Goal: Check status: Check status

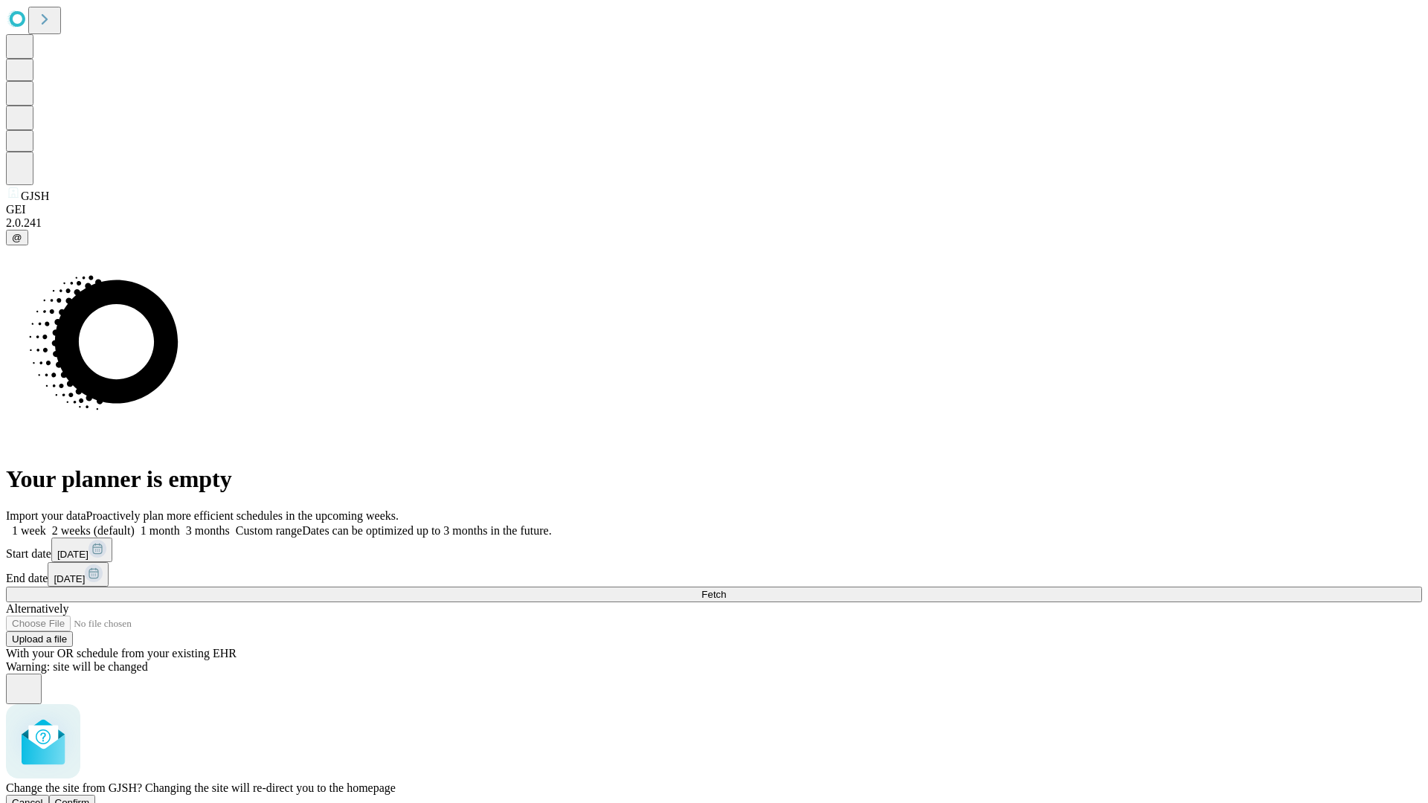
click at [90, 797] on span "Confirm" at bounding box center [72, 802] width 35 height 11
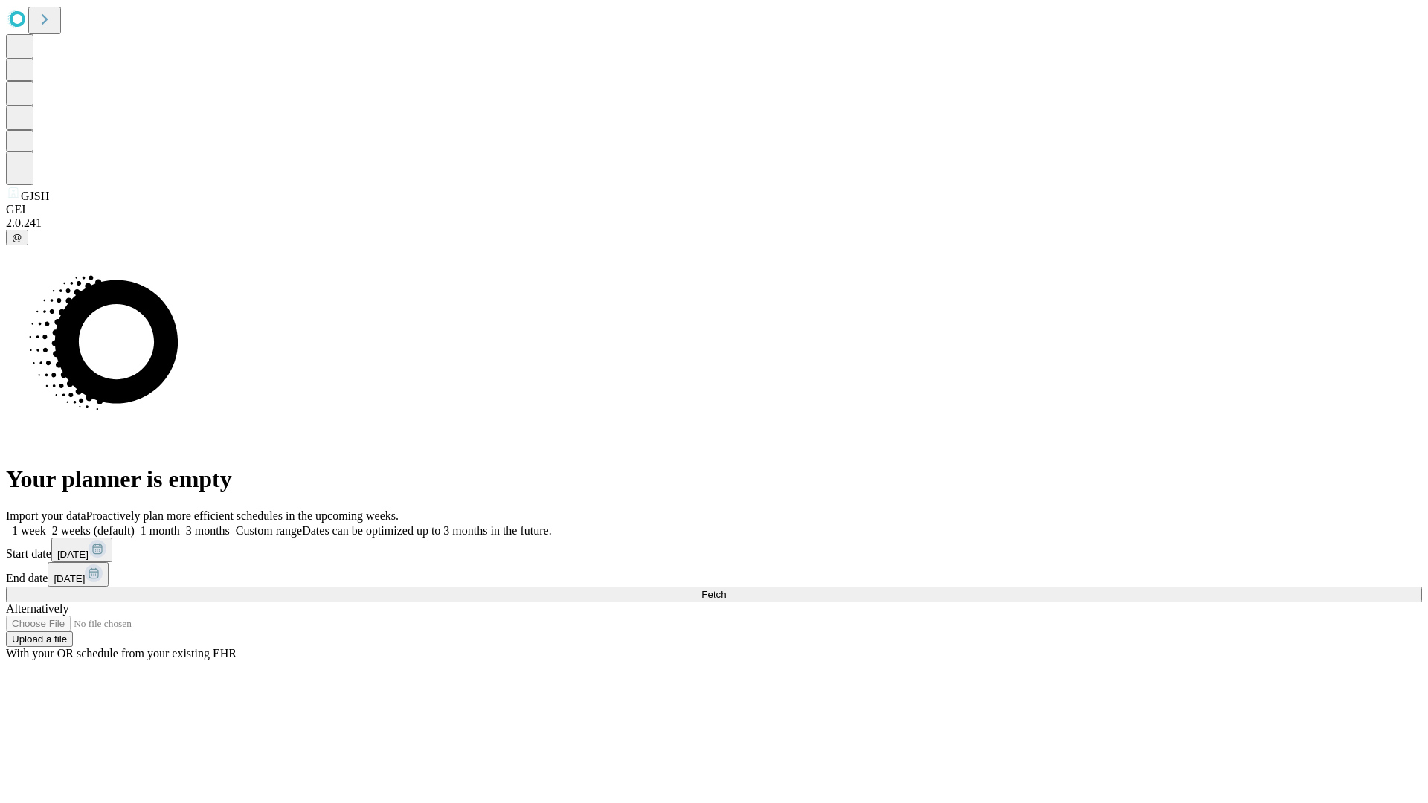
click at [135, 524] on label "2 weeks (default)" at bounding box center [90, 530] width 88 height 13
click at [726, 589] on span "Fetch" at bounding box center [713, 594] width 25 height 11
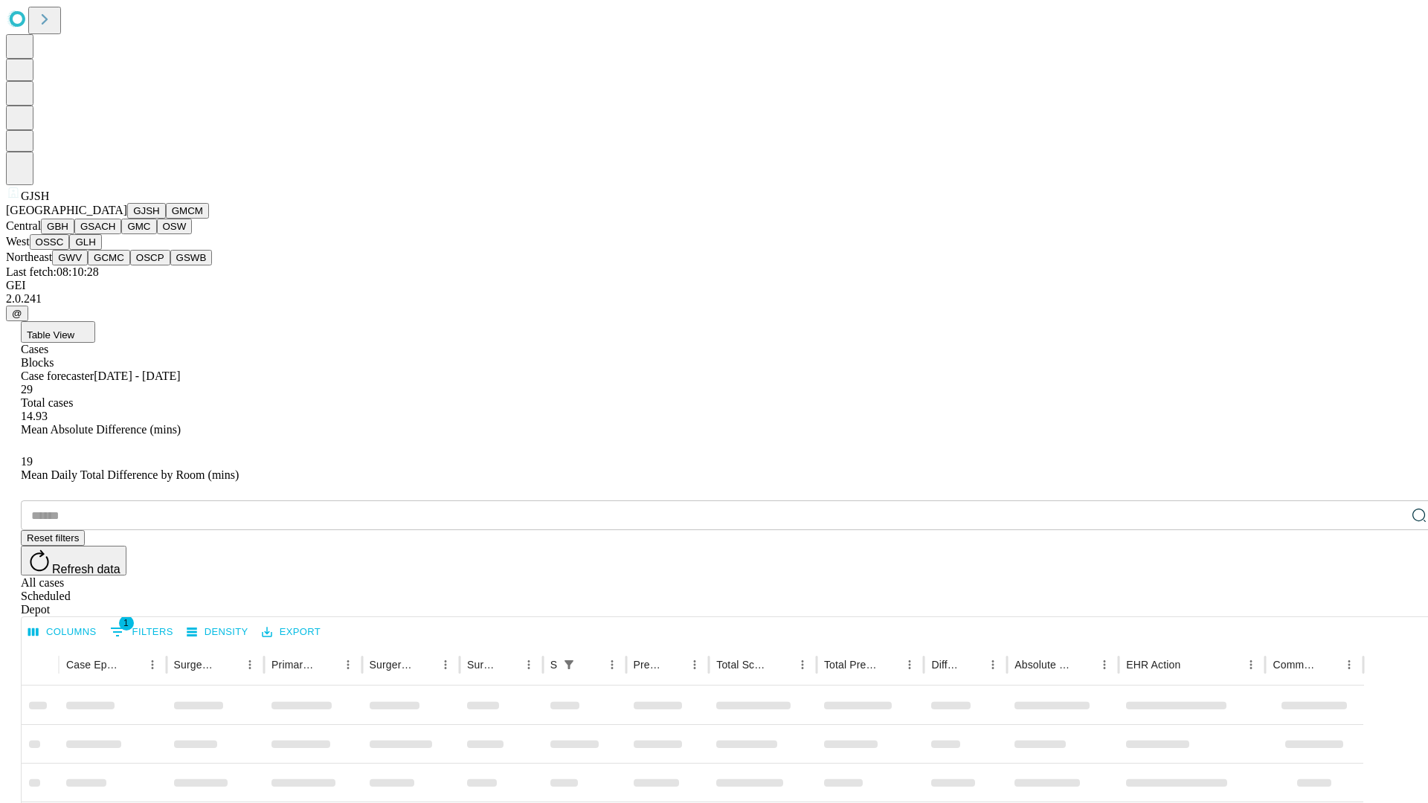
click at [166, 219] on button "GMCM" at bounding box center [187, 211] width 43 height 16
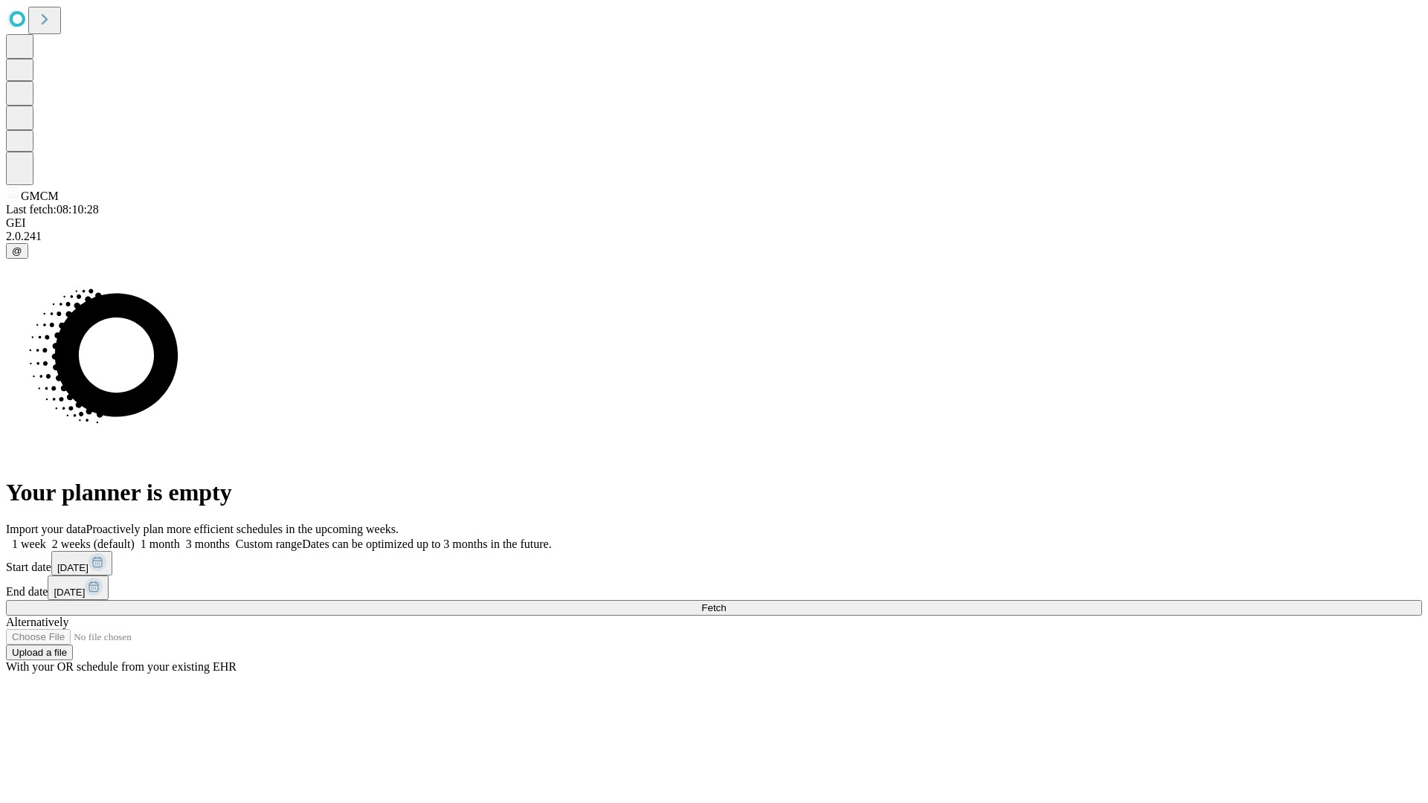
click at [135, 538] on label "2 weeks (default)" at bounding box center [90, 544] width 88 height 13
click at [726, 602] on span "Fetch" at bounding box center [713, 607] width 25 height 11
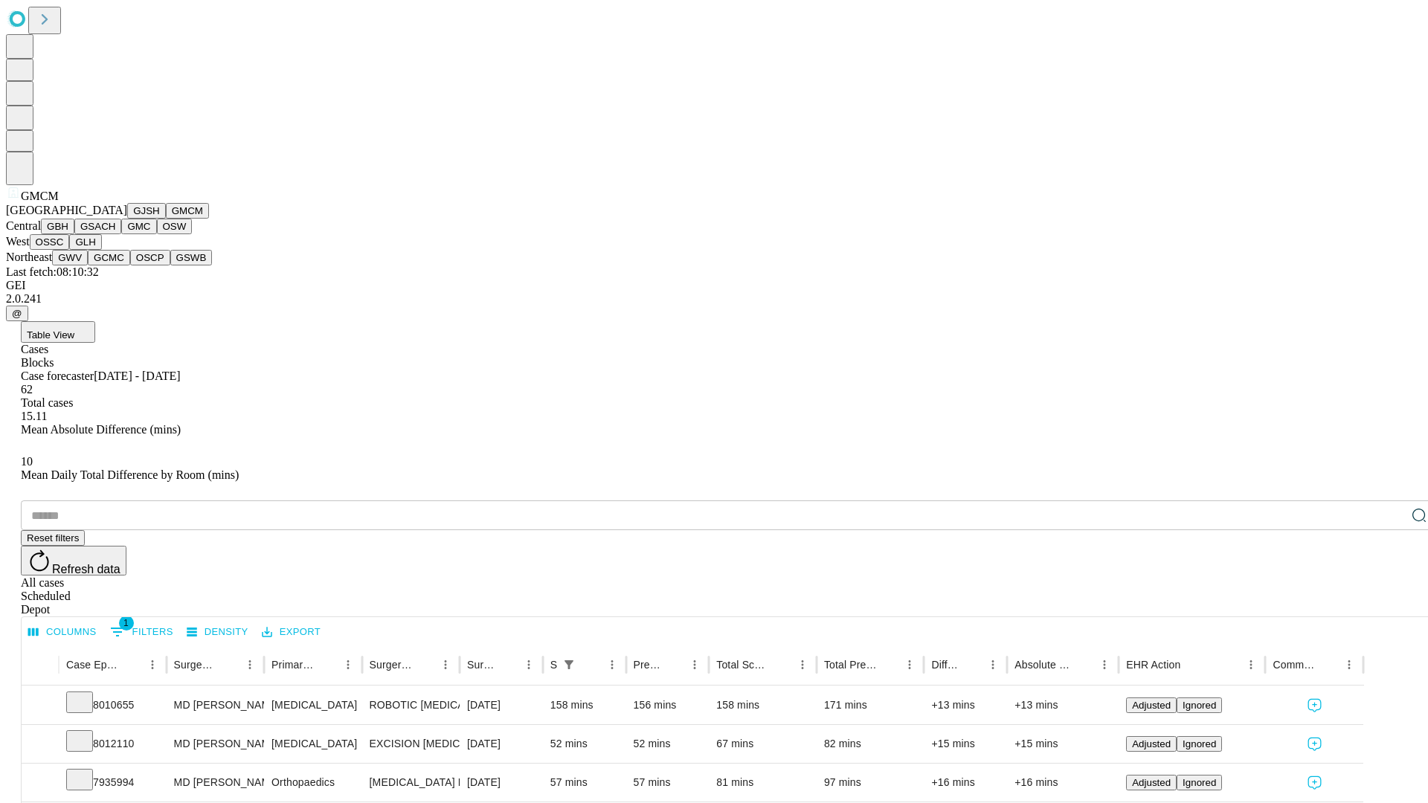
click at [74, 234] on button "GBH" at bounding box center [57, 227] width 33 height 16
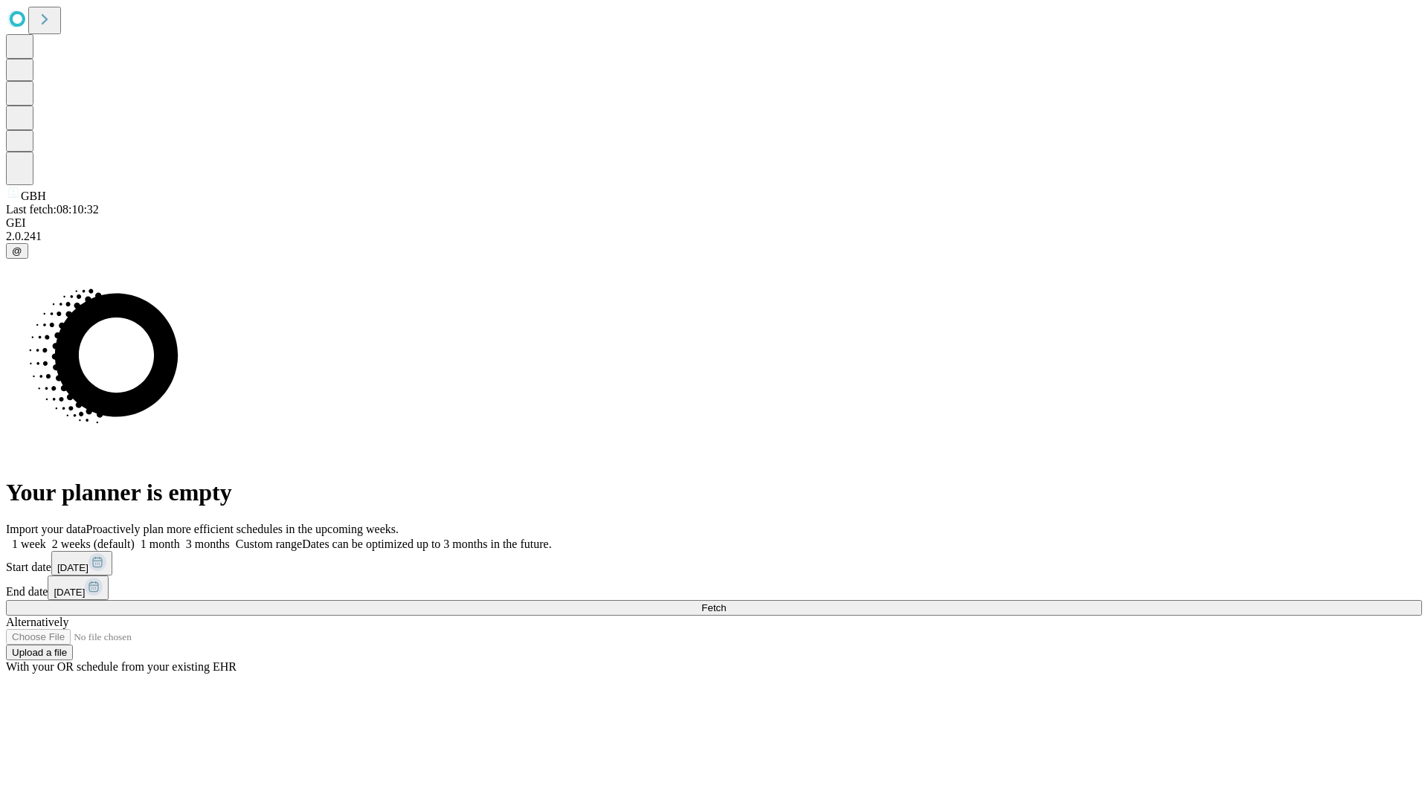
click at [135, 538] on label "2 weeks (default)" at bounding box center [90, 544] width 88 height 13
click at [726, 602] on span "Fetch" at bounding box center [713, 607] width 25 height 11
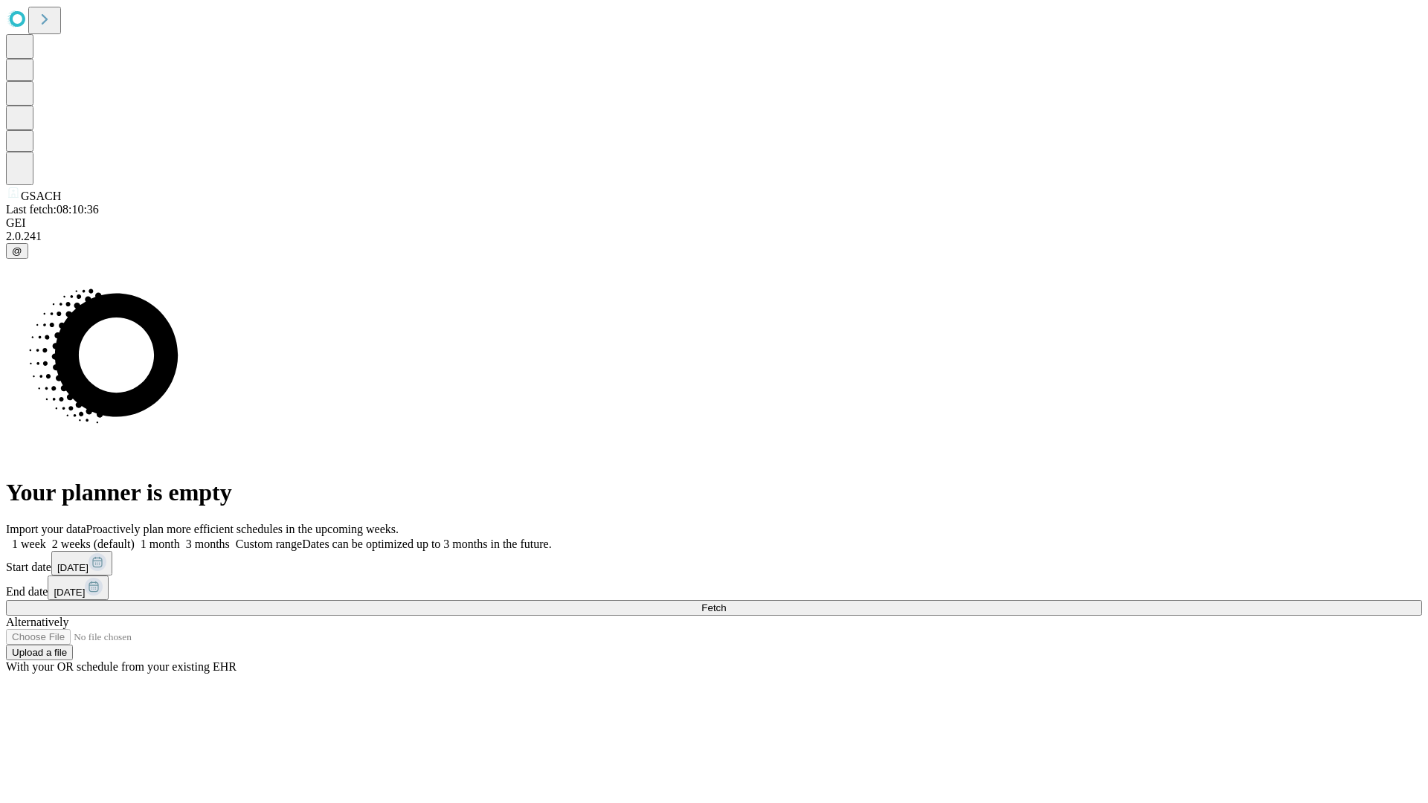
click at [135, 538] on label "2 weeks (default)" at bounding box center [90, 544] width 88 height 13
click at [726, 602] on span "Fetch" at bounding box center [713, 607] width 25 height 11
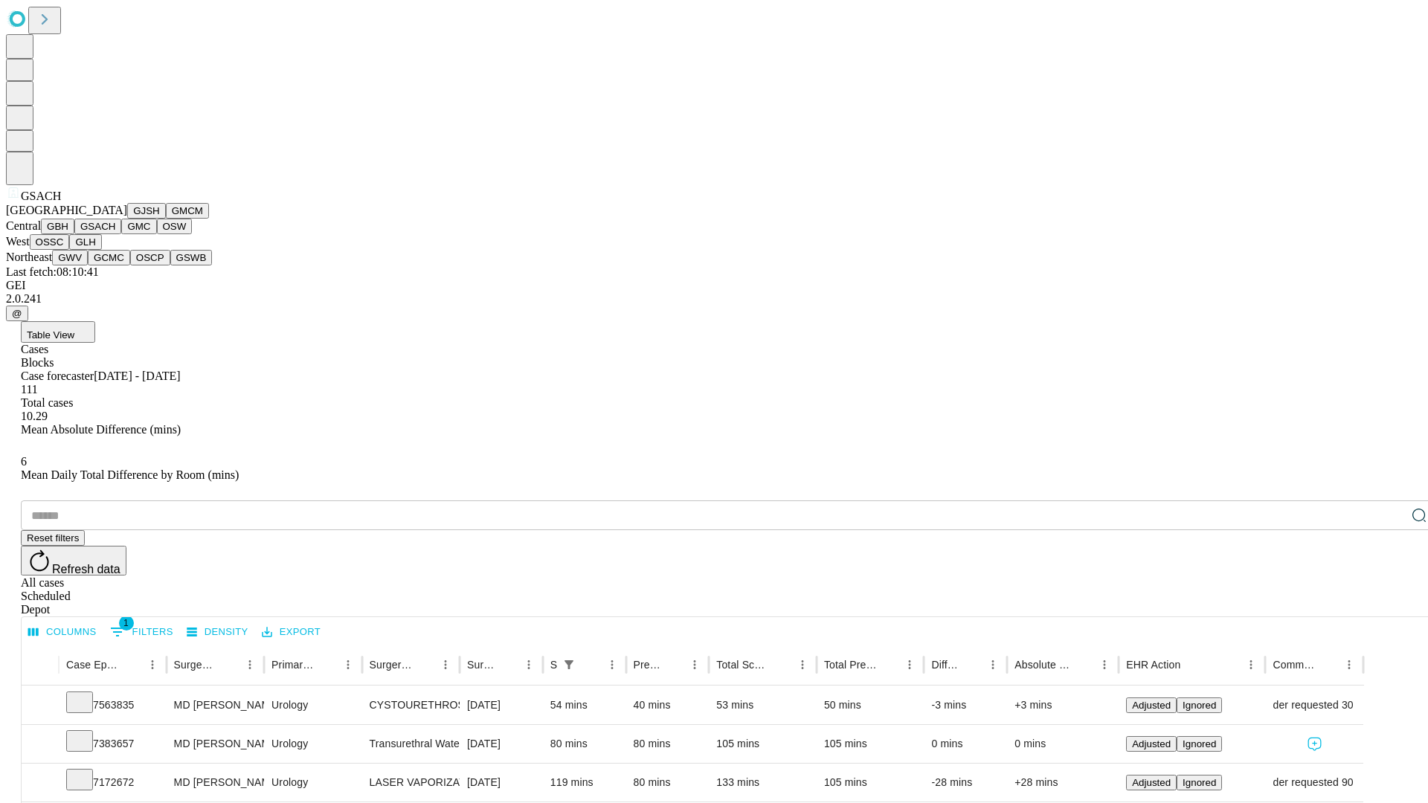
click at [121, 234] on button "GMC" at bounding box center [138, 227] width 35 height 16
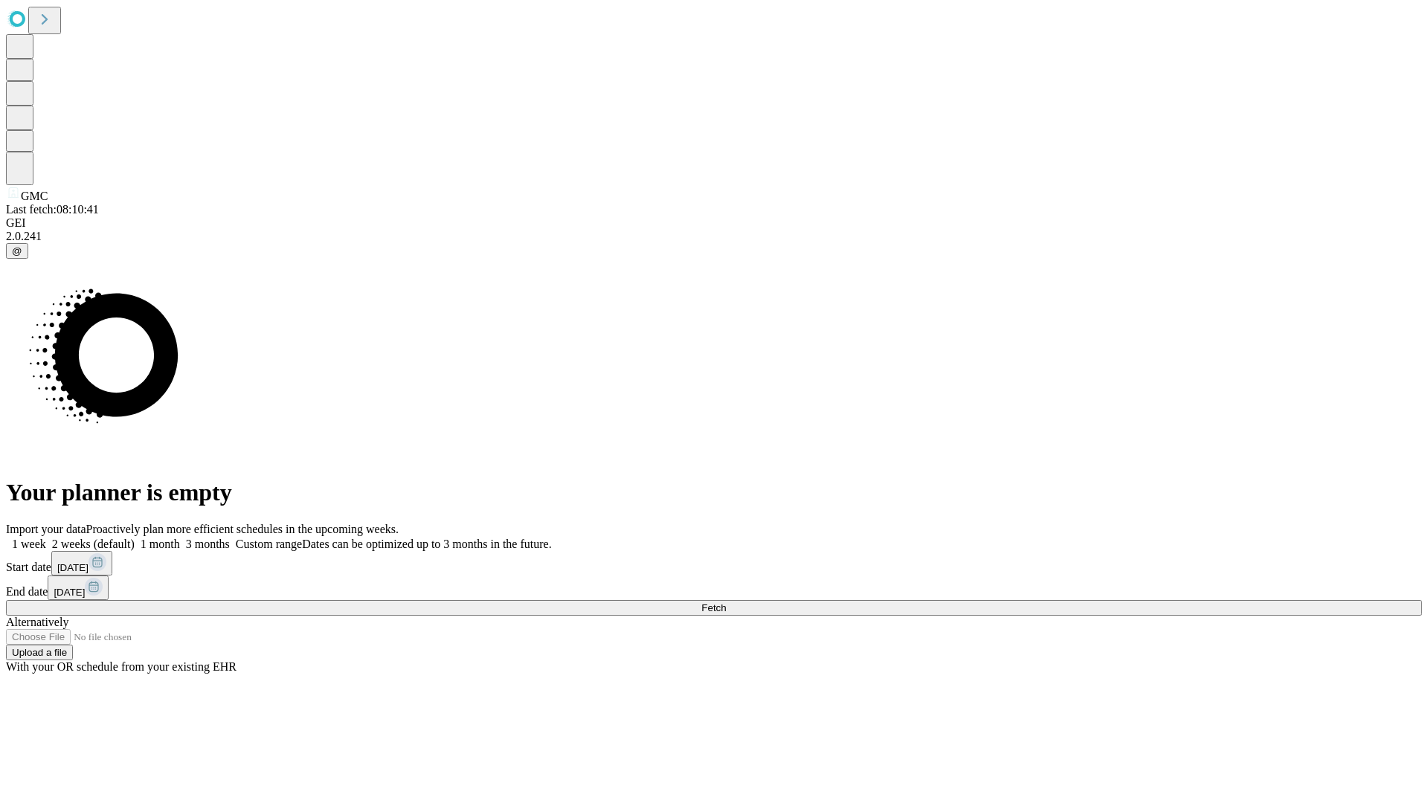
click at [135, 538] on label "2 weeks (default)" at bounding box center [90, 544] width 88 height 13
click at [726, 602] on span "Fetch" at bounding box center [713, 607] width 25 height 11
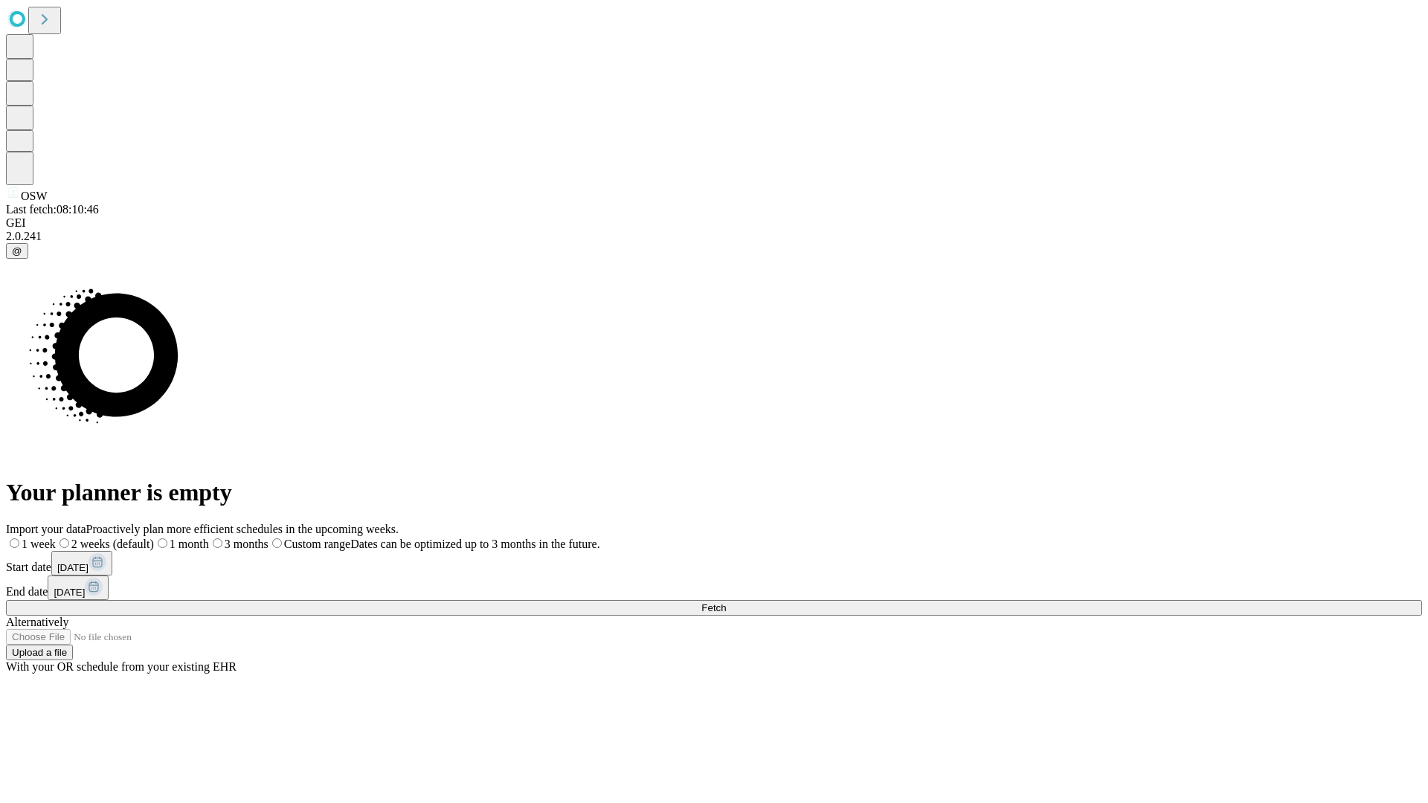
click at [154, 538] on label "2 weeks (default)" at bounding box center [105, 544] width 98 height 13
click at [726, 602] on span "Fetch" at bounding box center [713, 607] width 25 height 11
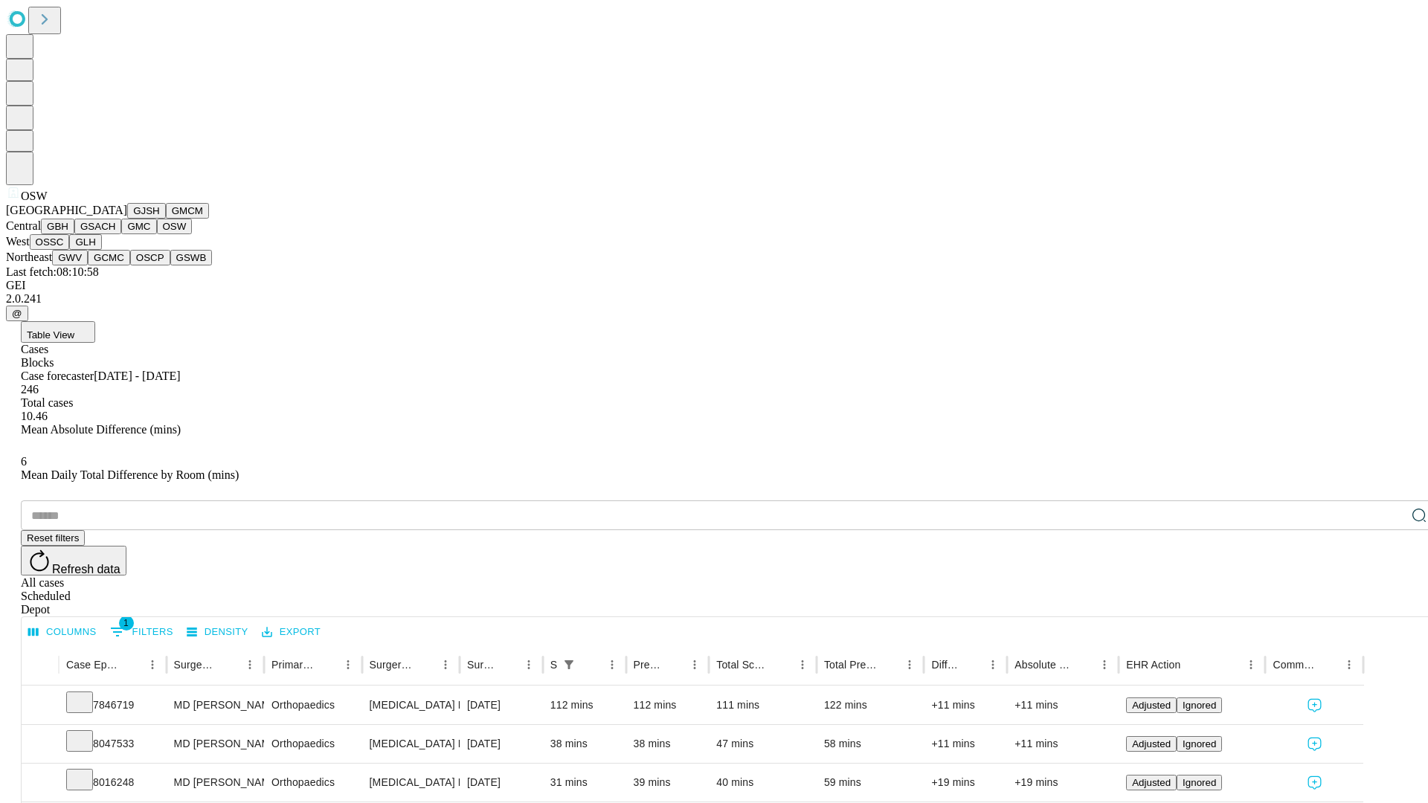
click at [70, 250] on button "OSSC" at bounding box center [50, 242] width 40 height 16
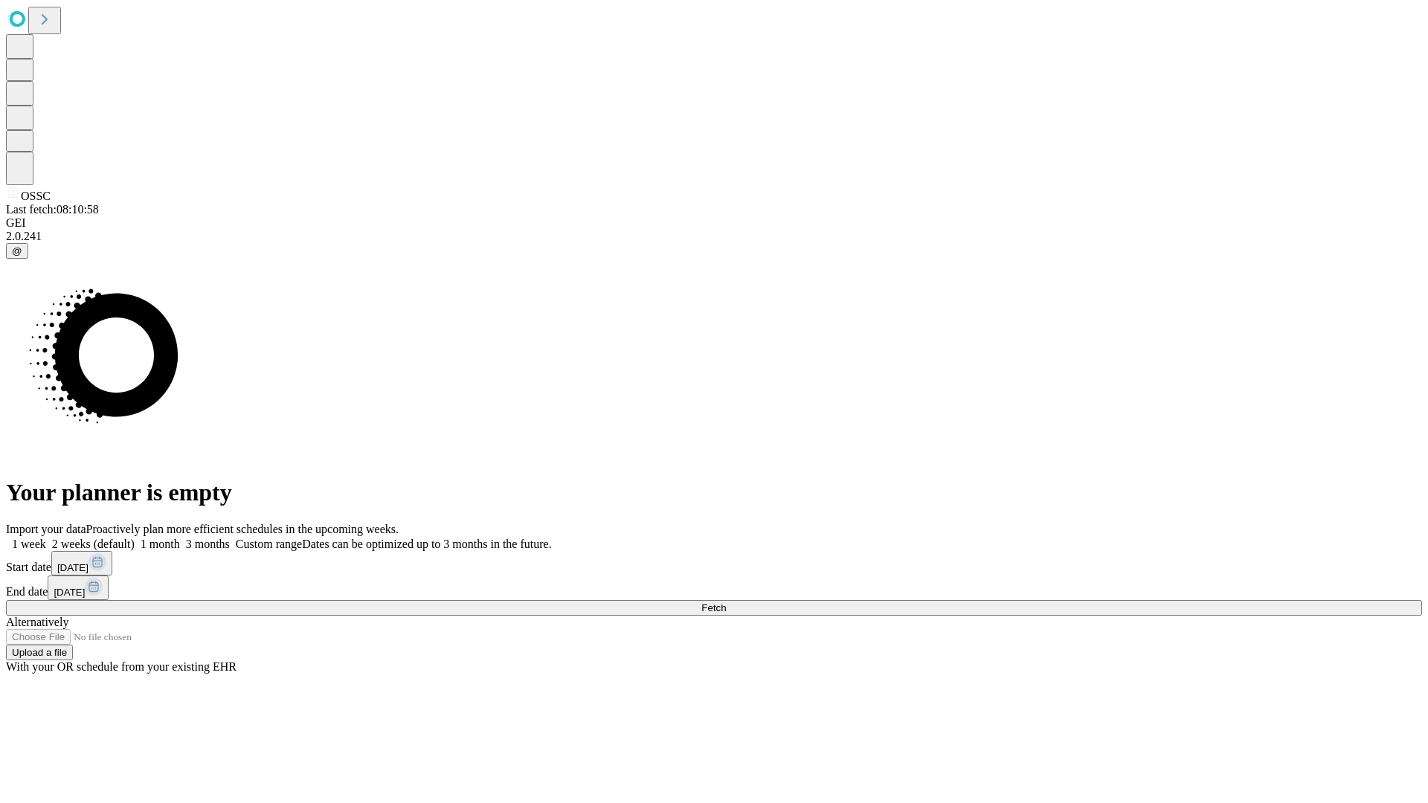
click at [135, 538] on label "2 weeks (default)" at bounding box center [90, 544] width 88 height 13
click at [726, 602] on span "Fetch" at bounding box center [713, 607] width 25 height 11
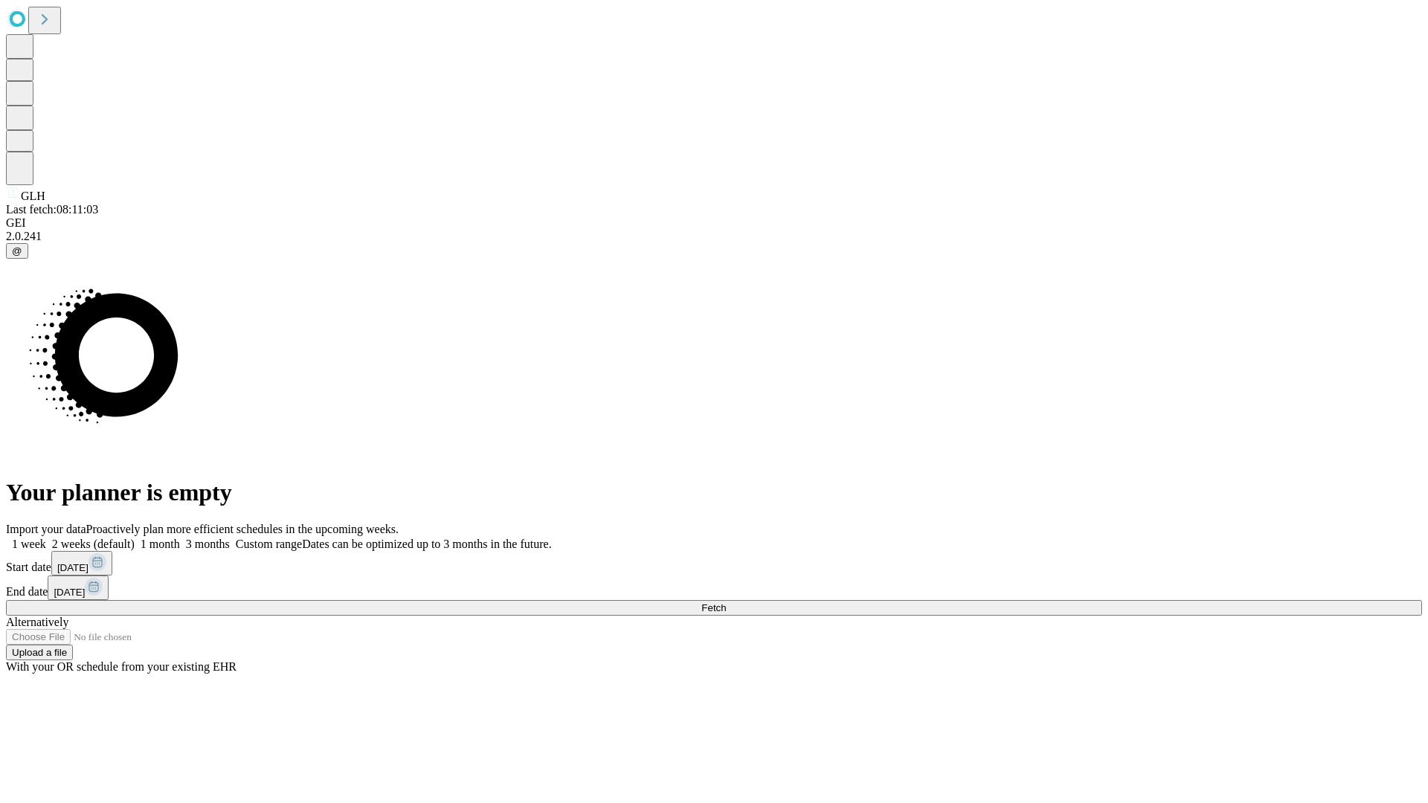
click at [135, 538] on label "2 weeks (default)" at bounding box center [90, 544] width 88 height 13
click at [726, 602] on span "Fetch" at bounding box center [713, 607] width 25 height 11
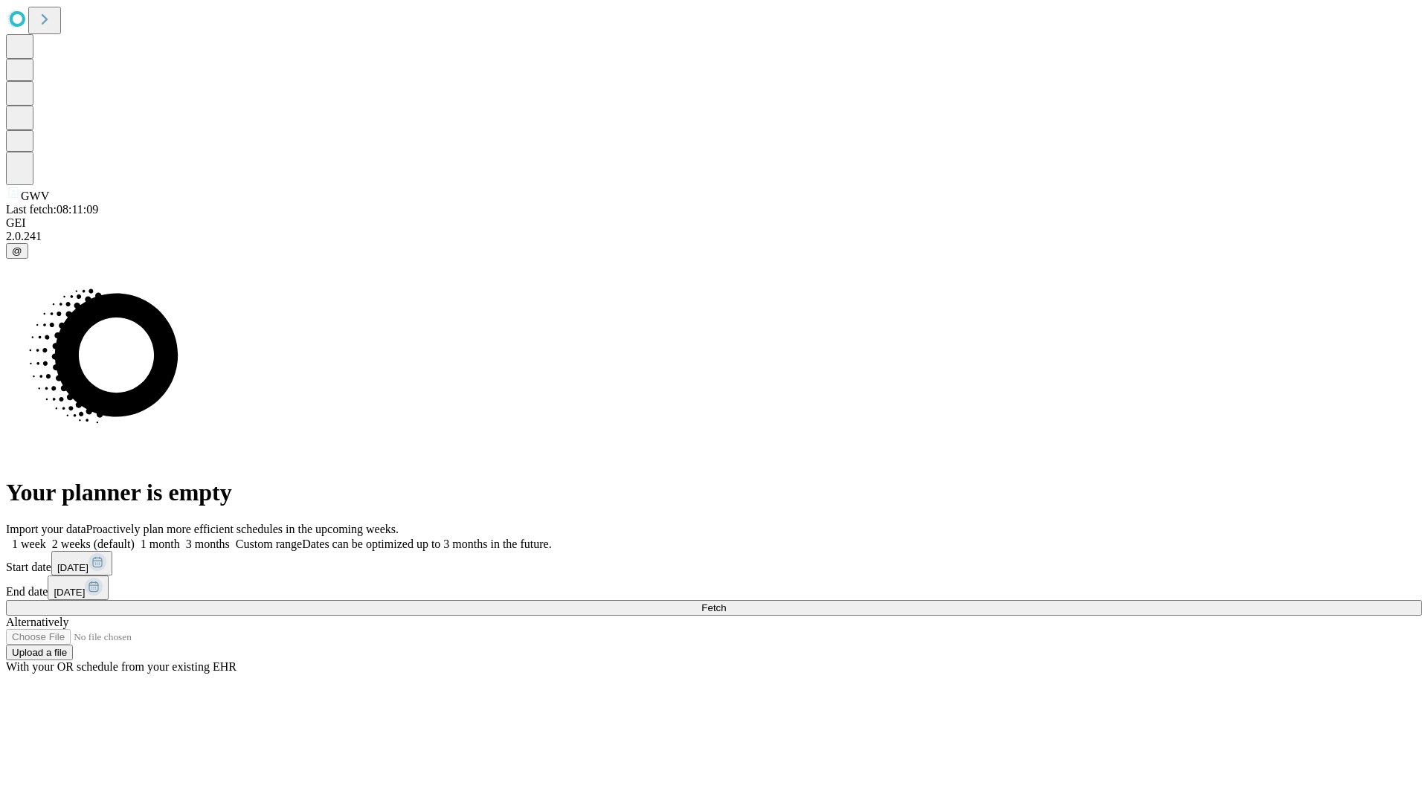
click at [135, 538] on label "2 weeks (default)" at bounding box center [90, 544] width 88 height 13
click at [726, 602] on span "Fetch" at bounding box center [713, 607] width 25 height 11
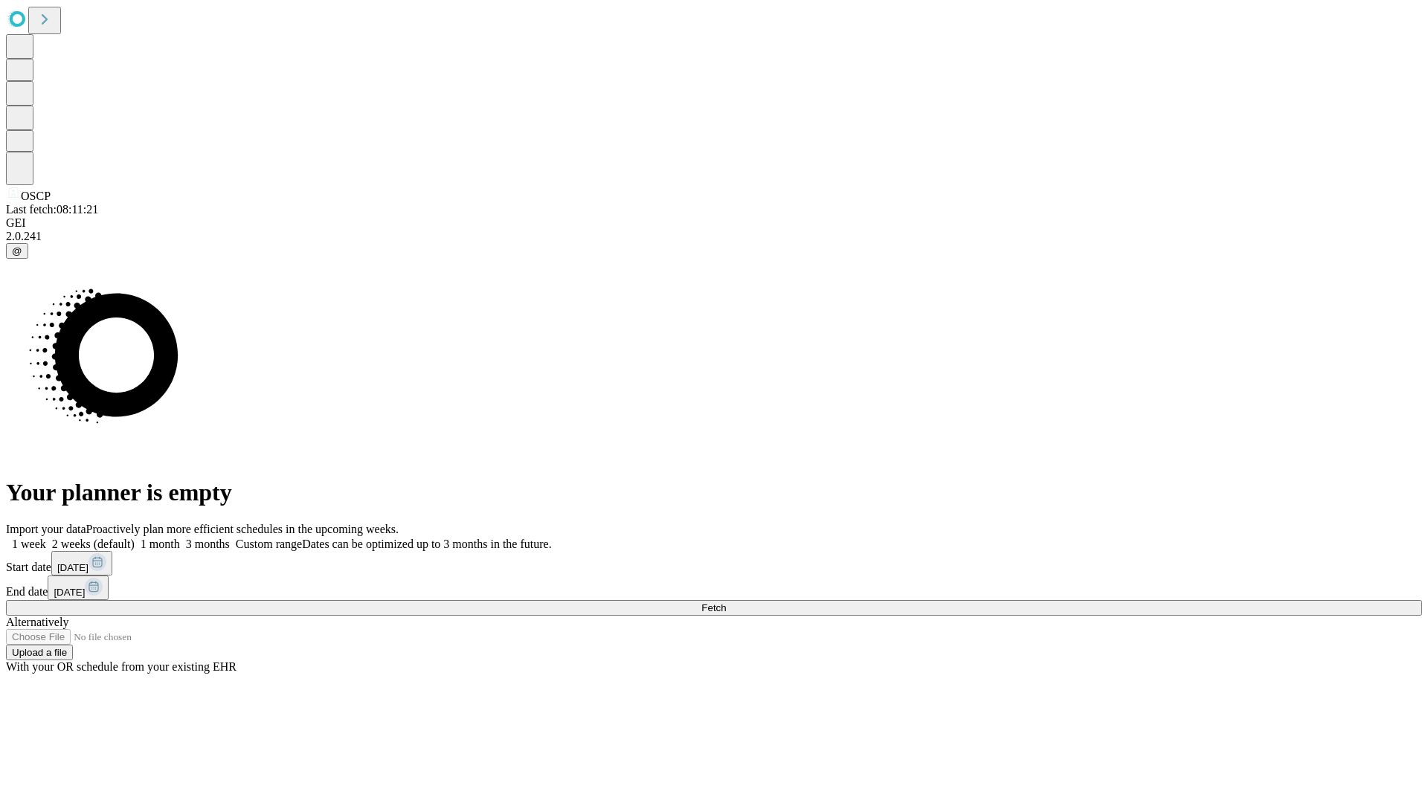
click at [135, 538] on label "2 weeks (default)" at bounding box center [90, 544] width 88 height 13
click at [726, 602] on span "Fetch" at bounding box center [713, 607] width 25 height 11
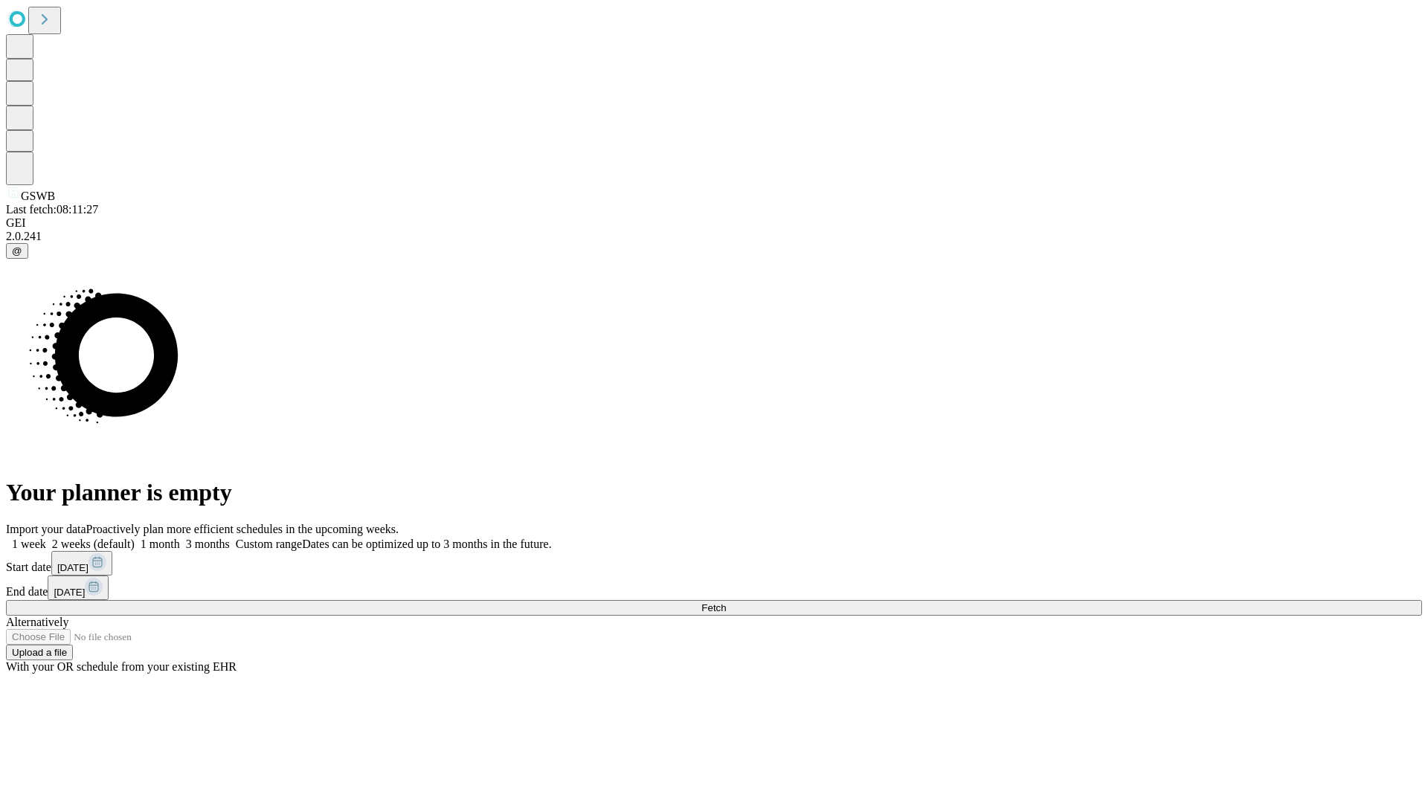
click at [726, 602] on span "Fetch" at bounding box center [713, 607] width 25 height 11
